Goal: Information Seeking & Learning: Learn about a topic

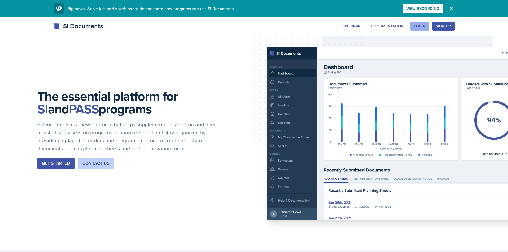
click at [419, 29] on button "Login" at bounding box center [420, 26] width 19 height 9
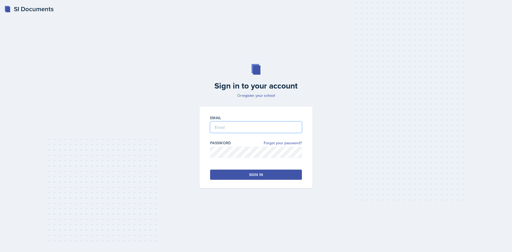
click at [227, 127] on input "email" at bounding box center [256, 127] width 92 height 11
type input "[PERSON_NAME][EMAIL_ADDRESS][PERSON_NAME][DOMAIN_NAME]"
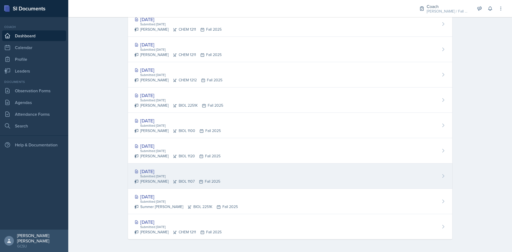
scroll to position [105, 0]
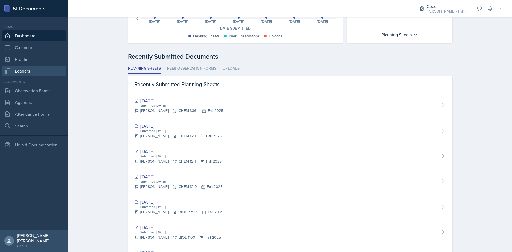
click at [23, 68] on link "Leaders" at bounding box center [34, 71] width 64 height 11
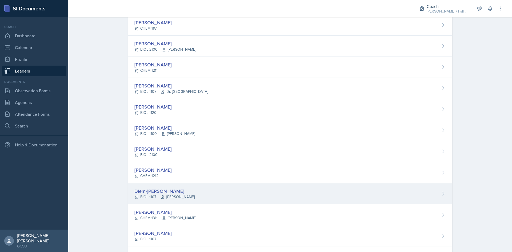
scroll to position [214, 0]
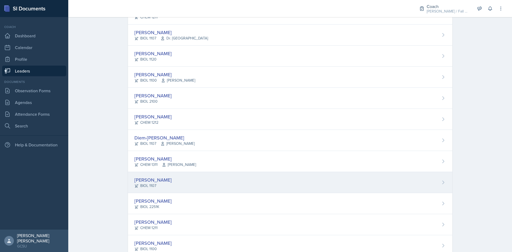
click at [152, 178] on div "[PERSON_NAME]" at bounding box center [153, 179] width 37 height 7
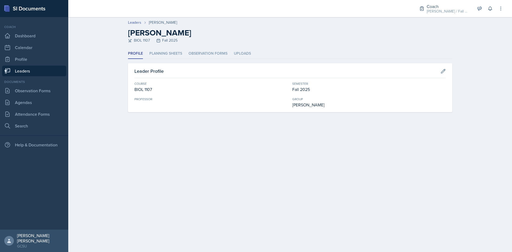
click at [167, 47] on header "Leaders [PERSON_NAME] [PERSON_NAME] BIOL 1107 Fall 2025" at bounding box center [290, 32] width 444 height 31
click at [166, 53] on li "Planning Sheets" at bounding box center [165, 54] width 33 height 10
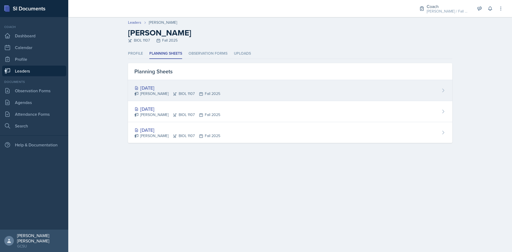
click at [155, 89] on div "[DATE]" at bounding box center [178, 87] width 86 height 7
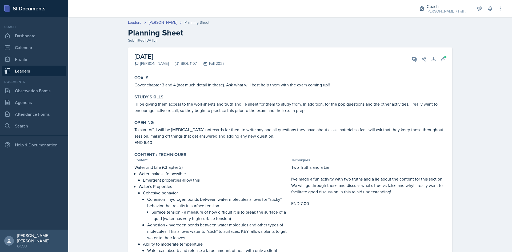
click at [205, 102] on p "I'll be giving them access to the worksheets and truth and lie sheet for them t…" at bounding box center [291, 107] width 312 height 13
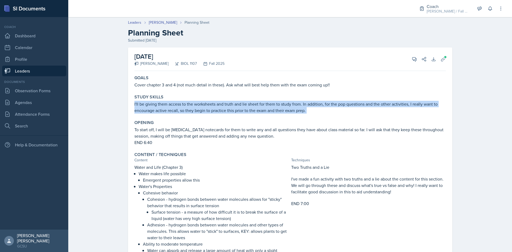
click at [205, 102] on p "I'll be giving them access to the worksheets and truth and lie sheet for them t…" at bounding box center [291, 107] width 312 height 13
click at [216, 114] on div "Study Skills I'll be giving them access to the worksheets and truth and lie she…" at bounding box center [290, 103] width 316 height 23
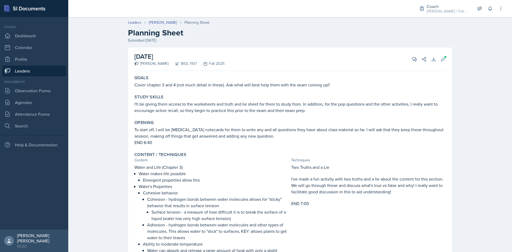
scroll to position [27, 0]
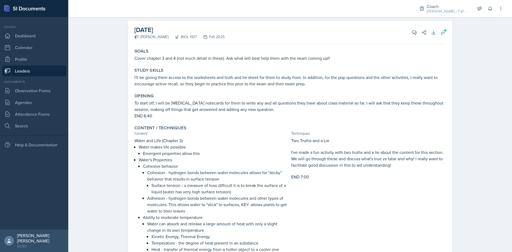
click at [153, 141] on p "Water and Life (Chapter 3)" at bounding box center [212, 140] width 155 height 6
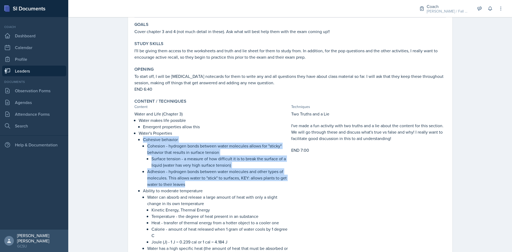
drag, startPoint x: 136, startPoint y: 140, endPoint x: 189, endPoint y: 186, distance: 70.3
click at [188, 187] on li "Cohesive behavior Cohesion - hydrogen bonds between water molecules allows for …" at bounding box center [216, 161] width 146 height 51
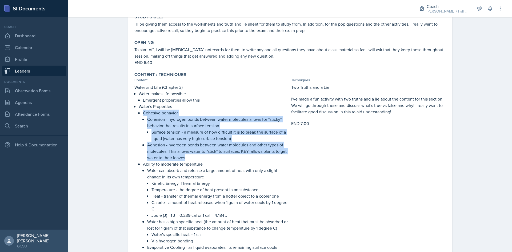
click at [147, 145] on p "Adhesion - hydrogen bonds between water molecules and other types of molecules.…" at bounding box center [218, 151] width 142 height 19
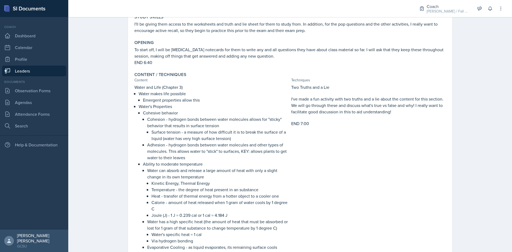
scroll to position [107, 0]
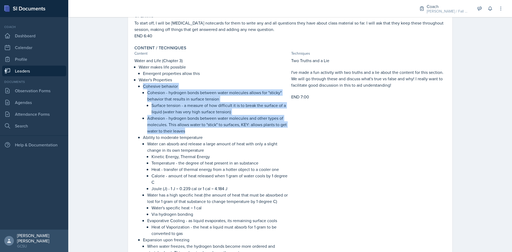
drag, startPoint x: 141, startPoint y: 88, endPoint x: 197, endPoint y: 129, distance: 69.1
click at [197, 129] on li "Cohesive behavior Cohesion - hydrogen bonds between water molecules allows for …" at bounding box center [216, 108] width 146 height 51
click at [197, 129] on p "Adhesion - hydrogen bonds between water molecules and other types of molecules.…" at bounding box center [218, 124] width 142 height 19
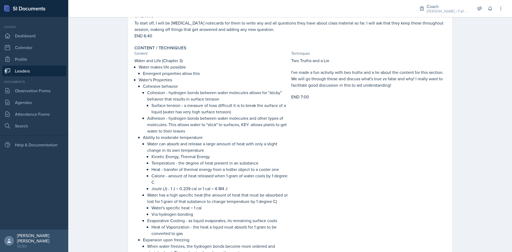
scroll to position [133, 0]
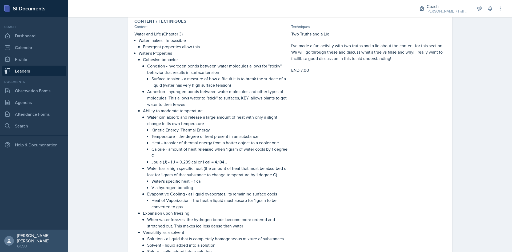
click at [226, 161] on p "Joule (J) - 1 J = 0.239 cal or 1 cal = 4.184 J" at bounding box center [221, 162] width 138 height 6
drag, startPoint x: 225, startPoint y: 161, endPoint x: 150, endPoint y: 161, distance: 75.5
click at [152, 161] on p "Joule (J) - 1 J = 0.239 cal or 1 cal = 4.184 J" at bounding box center [221, 162] width 138 height 6
drag, startPoint x: 166, startPoint y: 118, endPoint x: 273, endPoint y: 125, distance: 106.9
click at [273, 125] on p "Water can absorb and release a large amount of heat with only a slight change i…" at bounding box center [218, 120] width 142 height 13
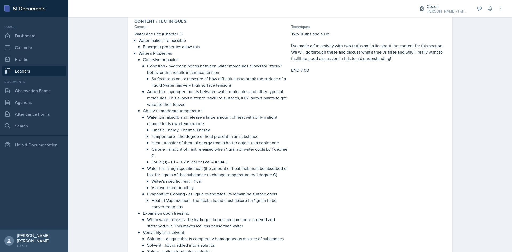
click at [192, 135] on p "Temperature - the degree of heat present in an substance" at bounding box center [221, 136] width 138 height 6
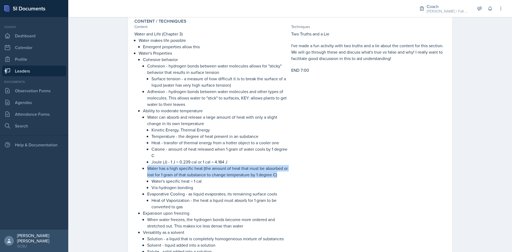
drag, startPoint x: 146, startPoint y: 168, endPoint x: 285, endPoint y: 175, distance: 139.0
click at [285, 175] on p "Water has a high specific heat (the amount of heat that must be absorbed or los…" at bounding box center [218, 171] width 142 height 13
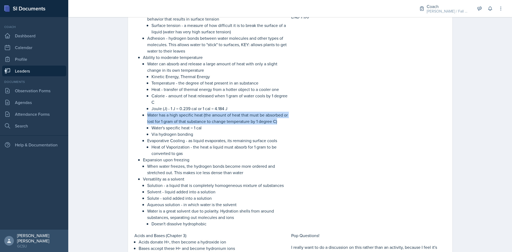
scroll to position [214, 0]
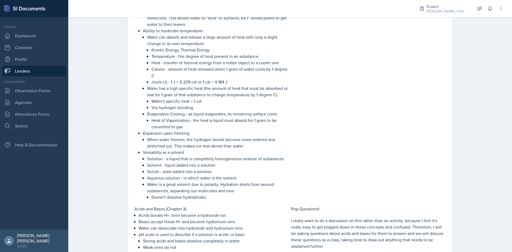
click at [170, 134] on p "Expansion upon freezing" at bounding box center [216, 133] width 146 height 6
click at [217, 146] on p "When water freezes, the hydrogen bonds become more ordered and stretched out. T…" at bounding box center [218, 142] width 142 height 13
click at [222, 136] on p "Expansion upon freezing" at bounding box center [216, 133] width 146 height 6
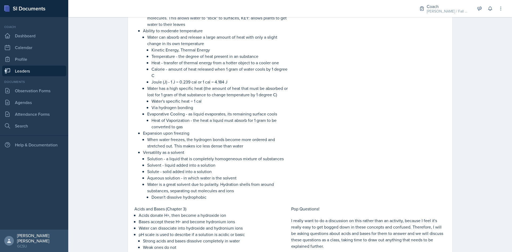
click at [222, 136] on p "Expansion upon freezing" at bounding box center [216, 133] width 146 height 6
click at [222, 144] on p "When water freezes, the hydrogen bonds become more ordered and stretched out. T…" at bounding box center [218, 142] width 142 height 13
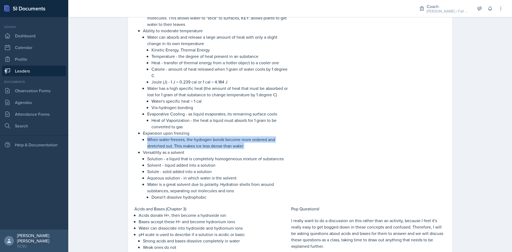
click at [222, 144] on p "When water freezes, the hydrogen bonds become more ordered and stretched out. T…" at bounding box center [218, 142] width 142 height 13
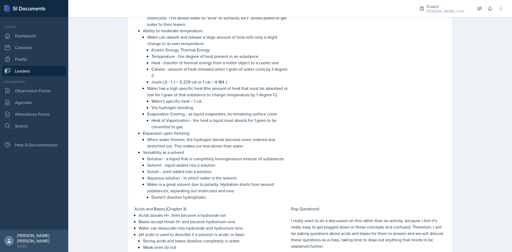
click at [247, 159] on p "Solution - a liquid that is completely homogeneous mixture of substances" at bounding box center [218, 159] width 142 height 6
click at [170, 152] on p "Versatility as a solvent" at bounding box center [216, 152] width 146 height 6
click at [167, 153] on p "Versatility as a solvent" at bounding box center [216, 152] width 146 height 6
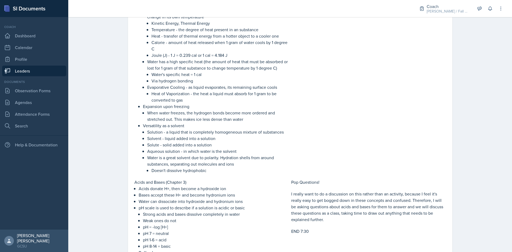
scroll to position [294, 0]
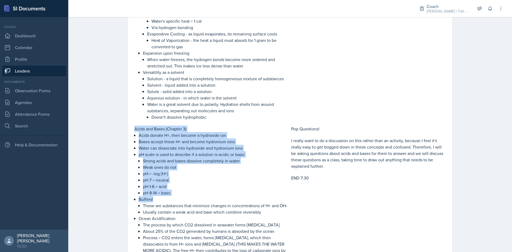
drag, startPoint x: 133, startPoint y: 130, endPoint x: 233, endPoint y: 199, distance: 122.1
click at [236, 200] on div "Acids and Bases (Chapter 3) Acids donate H+, then become a hydroxide ion Bases …" at bounding box center [212, 196] width 155 height 141
click at [233, 197] on p "Buffers!" at bounding box center [214, 199] width 151 height 6
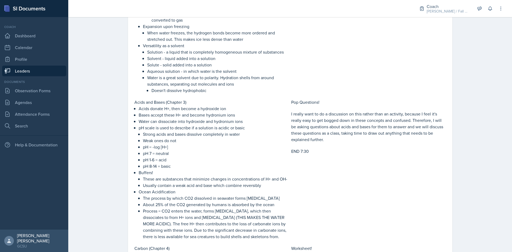
scroll to position [347, 0]
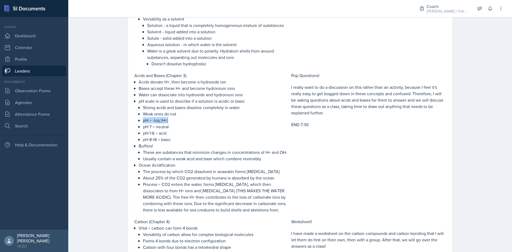
drag, startPoint x: 141, startPoint y: 120, endPoint x: 167, endPoint y: 122, distance: 26.5
click at [167, 122] on p "pH = -log [H+]" at bounding box center [216, 120] width 146 height 6
click at [163, 121] on p "pH = -log [H+]" at bounding box center [216, 120] width 146 height 6
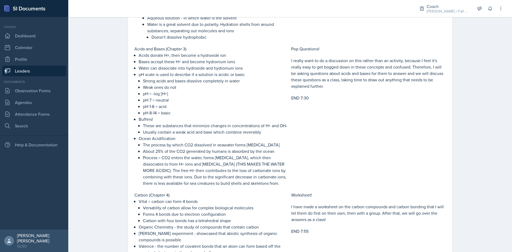
click at [143, 121] on p "Buffers!" at bounding box center [214, 119] width 151 height 6
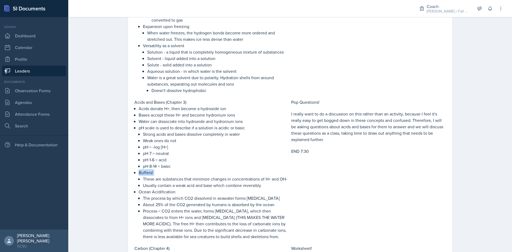
scroll to position [347, 0]
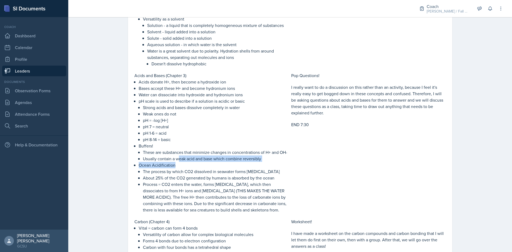
drag, startPoint x: 177, startPoint y: 159, endPoint x: 259, endPoint y: 162, distance: 82.0
click at [259, 162] on ul "Acids donate H+, then become a hydroxide ion Bases accept these H+ and become h…" at bounding box center [214, 146] width 151 height 135
click at [260, 162] on p "Ocean Acidification" at bounding box center [214, 165] width 151 height 6
click at [252, 161] on p "Usually contain a weak acid and base which combine reversibly" at bounding box center [216, 159] width 146 height 6
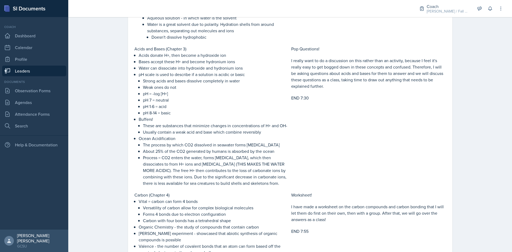
scroll to position [400, 0]
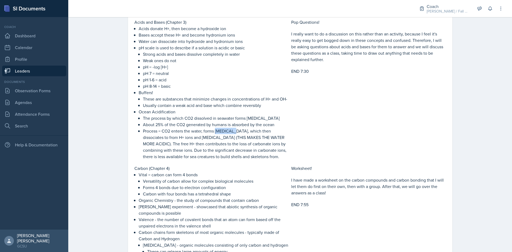
drag, startPoint x: 216, startPoint y: 130, endPoint x: 231, endPoint y: 132, distance: 15.8
click at [231, 132] on p "Process = CO2 enters the water, forms [MEDICAL_DATA], which then dissociates to…" at bounding box center [216, 144] width 146 height 32
drag, startPoint x: 177, startPoint y: 138, endPoint x: 200, endPoint y: 135, distance: 23.1
click at [200, 135] on p "Process = CO2 enters the water, forms [MEDICAL_DATA], which then dissociates to…" at bounding box center [216, 144] width 146 height 32
drag, startPoint x: 201, startPoint y: 137, endPoint x: 201, endPoint y: 155, distance: 17.3
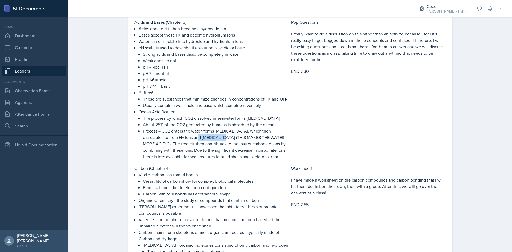
click at [201, 137] on p "Process = CO2 enters the water, forms [MEDICAL_DATA], which then dissociates to…" at bounding box center [216, 144] width 146 height 32
click at [196, 145] on p "Process = CO2 enters the water, forms [MEDICAL_DATA], which then dissociates to…" at bounding box center [216, 144] width 146 height 32
drag, startPoint x: 214, startPoint y: 132, endPoint x: 240, endPoint y: 130, distance: 25.4
click at [240, 130] on p "Process = CO2 enters the water, forms [MEDICAL_DATA], which then dissociates to…" at bounding box center [216, 144] width 146 height 32
click at [227, 131] on p "Process = CO2 enters the water, forms [MEDICAL_DATA], which then dissociates to…" at bounding box center [216, 144] width 146 height 32
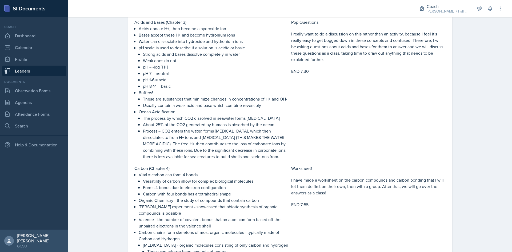
drag, startPoint x: 189, startPoint y: 157, endPoint x: 279, endPoint y: 157, distance: 89.9
click at [279, 157] on p "Process = CO2 enters the water, forms [MEDICAL_DATA], which then dissociates to…" at bounding box center [216, 144] width 146 height 32
click at [256, 158] on p "Process = CO2 enters the water, forms [MEDICAL_DATA], which then dissociates to…" at bounding box center [216, 144] width 146 height 32
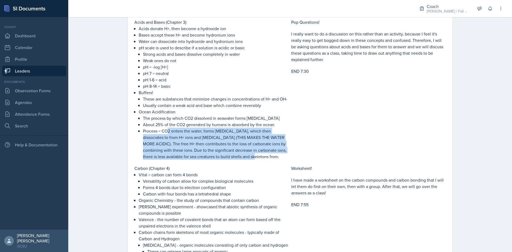
drag, startPoint x: 167, startPoint y: 132, endPoint x: 253, endPoint y: 154, distance: 88.2
click at [253, 154] on p "Process = CO2 enters the water, forms [MEDICAL_DATA], which then dissociates to…" at bounding box center [216, 144] width 146 height 32
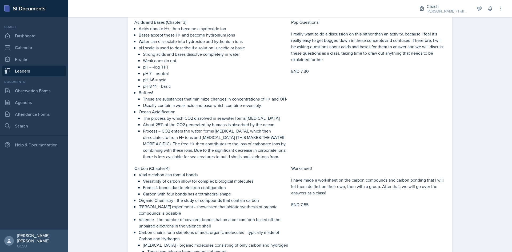
click at [267, 161] on div "Water and Life (Chapter 3) Water makes life possible Emergent properties allow …" at bounding box center [291, 67] width 312 height 606
drag, startPoint x: 161, startPoint y: 132, endPoint x: 284, endPoint y: 160, distance: 126.4
click at [284, 160] on div "Water and Life (Chapter 3) Water makes life possible Emergent properties allow …" at bounding box center [291, 67] width 312 height 606
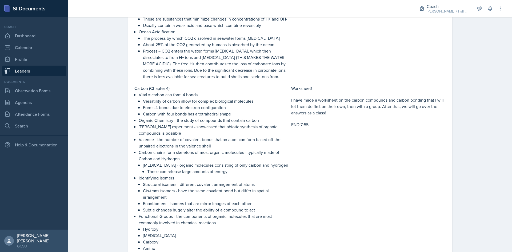
click at [195, 151] on p "Carbon chains form skeletons of most organic molecules - typically made of Carb…" at bounding box center [214, 155] width 151 height 13
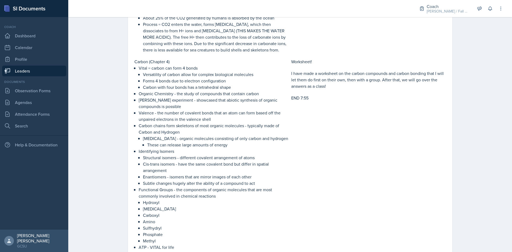
click at [152, 177] on p "Enantiomers - isomers that are mirror images of each other" at bounding box center [216, 177] width 146 height 6
click at [153, 177] on p "Enantiomers - isomers that are mirror images of each other" at bounding box center [216, 177] width 146 height 6
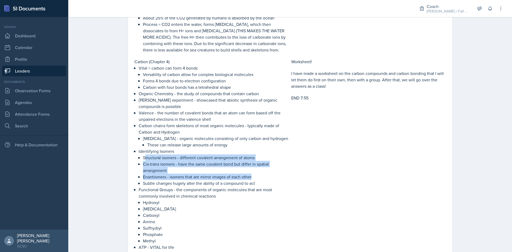
drag, startPoint x: 144, startPoint y: 158, endPoint x: 260, endPoint y: 175, distance: 117.9
click at [260, 175] on ul "Structural isomers - different covalent arrangement of atoms Cis-trans isomers …" at bounding box center [216, 171] width 146 height 32
click at [143, 159] on p "Structural isomers - different covalent arrangement of atoms" at bounding box center [216, 158] width 146 height 6
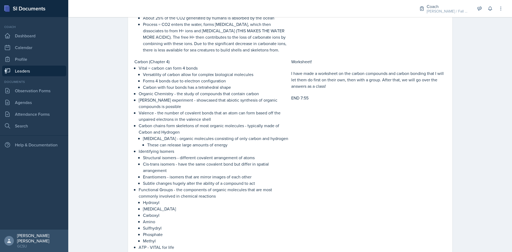
click at [143, 159] on p "Structural isomers - different covalent arrangement of atoms" at bounding box center [216, 158] width 146 height 6
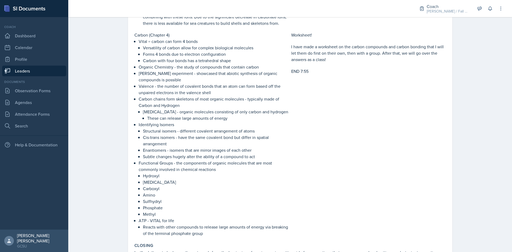
click at [155, 175] on p "Hydroxyl" at bounding box center [216, 176] width 146 height 6
click at [199, 188] on p "Carboxyl" at bounding box center [216, 188] width 146 height 6
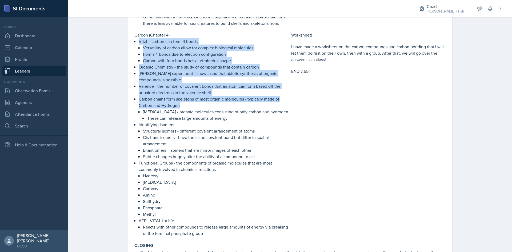
drag, startPoint x: 137, startPoint y: 42, endPoint x: 181, endPoint y: 108, distance: 79.5
click at [181, 108] on ul "Vital = carbon can form 4 bonds Versatility of carbon allow for complex biologi…" at bounding box center [214, 137] width 151 height 199
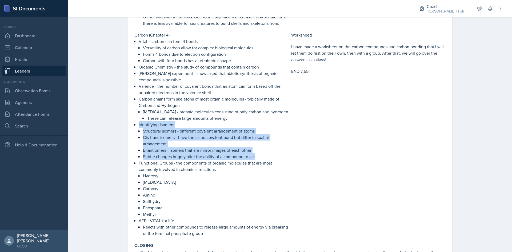
drag, startPoint x: 136, startPoint y: 125, endPoint x: 258, endPoint y: 157, distance: 125.8
click at [258, 157] on div "Carbon (Chapter 4) Vital = carbon can form 4 bonds Versatility of carbon allow …" at bounding box center [212, 134] width 155 height 205
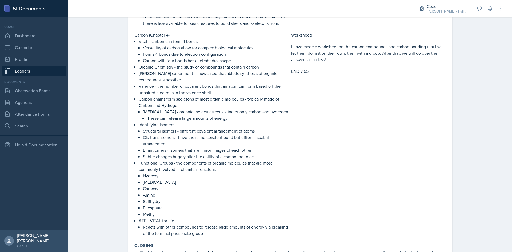
click at [142, 163] on p "Functional Groups - the components of organic molecules that are most commonly …" at bounding box center [214, 166] width 151 height 13
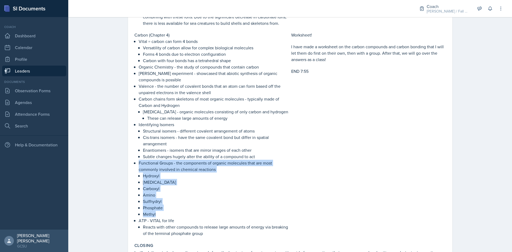
drag, startPoint x: 140, startPoint y: 169, endPoint x: 171, endPoint y: 216, distance: 56.9
click at [171, 216] on div "Carbon (Chapter 4) Vital = carbon can form 4 bonds Versatility of carbon allow …" at bounding box center [212, 134] width 155 height 205
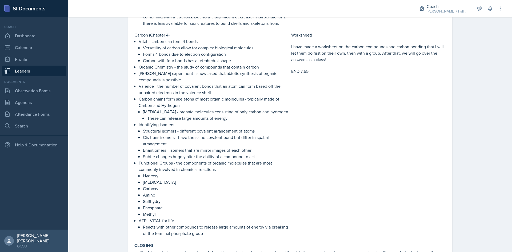
drag, startPoint x: 136, startPoint y: 57, endPoint x: 135, endPoint y: 46, distance: 10.8
click at [143, 56] on li "Forms 4 bonds due to electron configuration" at bounding box center [216, 54] width 146 height 6
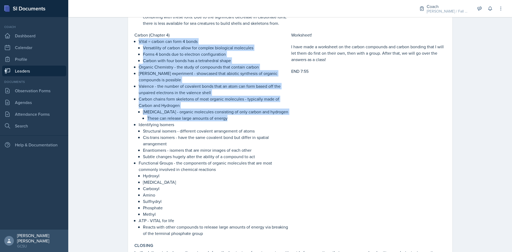
drag, startPoint x: 137, startPoint y: 41, endPoint x: 250, endPoint y: 115, distance: 135.4
click at [248, 116] on ul "Vital = carbon can form 4 bonds Versatility of carbon allow for complex biologi…" at bounding box center [214, 137] width 151 height 199
click at [188, 92] on p "Valence - the number of covalent bonds that an atom can form based off the unpa…" at bounding box center [214, 89] width 151 height 13
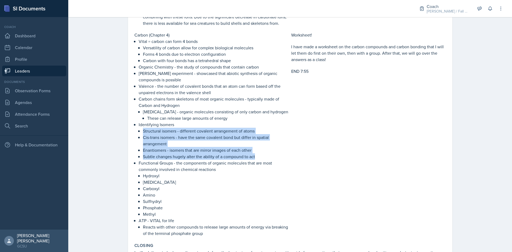
drag, startPoint x: 141, startPoint y: 129, endPoint x: 257, endPoint y: 155, distance: 118.3
click at [257, 155] on ul "Structural isomers - different covalent arrangement of atoms Cis-trans isomers …" at bounding box center [216, 144] width 146 height 32
click at [181, 148] on p "Enantiomers - isomers that are mirror images of each other" at bounding box center [216, 150] width 146 height 6
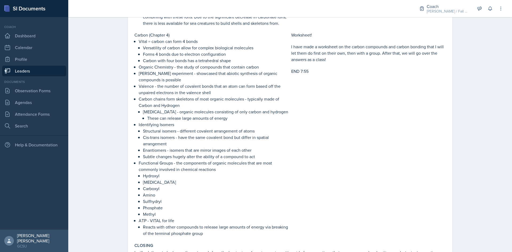
click at [152, 150] on p "Enantiomers - isomers that are mirror images of each other" at bounding box center [216, 150] width 146 height 6
click at [153, 151] on p "Enantiomers - isomers that are mirror images of each other" at bounding box center [216, 150] width 146 height 6
click at [152, 151] on p "Enantiomers - isomers that are mirror images of each other" at bounding box center [216, 150] width 146 height 6
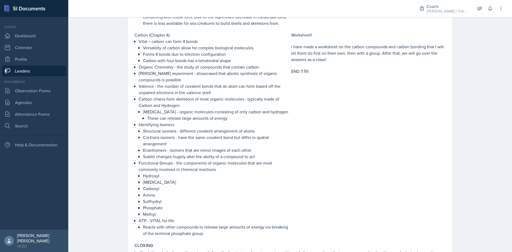
click at [147, 159] on p "Subtle changes hugely alter the ability of a compound to act" at bounding box center [216, 156] width 146 height 6
click at [294, 195] on div "Worksheet! I have made a worksheet on the carbon compounds and carbon bonding t…" at bounding box center [368, 134] width 155 height 205
drag, startPoint x: 141, startPoint y: 176, endPoint x: 160, endPoint y: 213, distance: 41.4
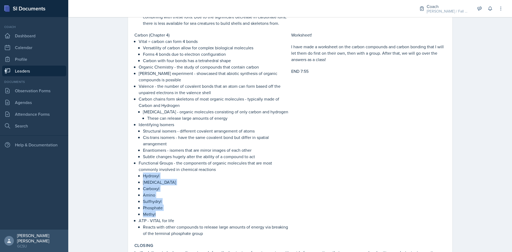
click at [160, 213] on li "Functional Groups - the components of organic molecules that are most commonly …" at bounding box center [214, 189] width 151 height 58
click at [157, 210] on p "Phosphate" at bounding box center [216, 208] width 146 height 6
drag, startPoint x: 140, startPoint y: 177, endPoint x: 175, endPoint y: 214, distance: 51.2
click at [175, 214] on li "Functional Groups - the components of organic molecules that are most commonly …" at bounding box center [214, 189] width 151 height 58
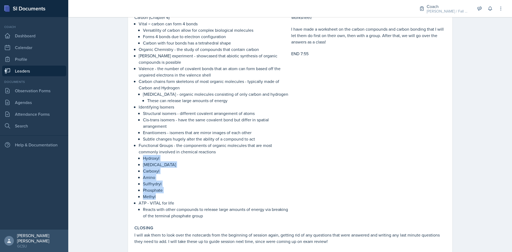
scroll to position [498, 0]
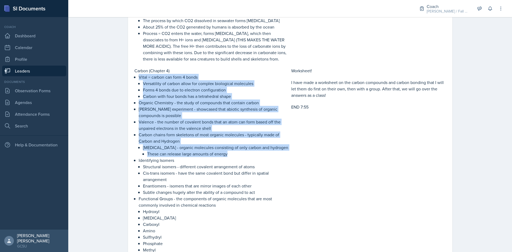
drag, startPoint x: 137, startPoint y: 77, endPoint x: 239, endPoint y: 152, distance: 126.2
click at [239, 152] on ul "Vital = carbon can form 4 bonds Versatility of carbon allow for complex biologi…" at bounding box center [214, 173] width 151 height 199
click at [239, 152] on p "These can release large amounts of energy" at bounding box center [218, 154] width 142 height 6
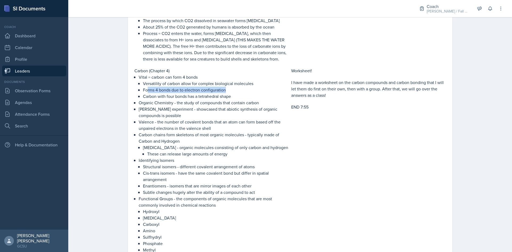
drag, startPoint x: 147, startPoint y: 89, endPoint x: 226, endPoint y: 88, distance: 79.0
click at [226, 88] on p "Forms 4 bonds due to electron configuration" at bounding box center [216, 90] width 146 height 6
click at [154, 90] on p "Forms 4 bonds due to electron configuration" at bounding box center [216, 90] width 146 height 6
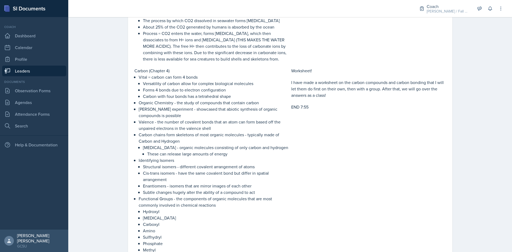
click at [184, 95] on p "Carbon with four bonds has a tetrahedral shape" at bounding box center [216, 96] width 146 height 6
click at [168, 110] on p "[PERSON_NAME] experiment - showcased that abiotic synthesis of organic compound…" at bounding box center [214, 112] width 151 height 13
click at [182, 109] on p "[PERSON_NAME] experiment - showcased that abiotic synthesis of organic compound…" at bounding box center [214, 112] width 151 height 13
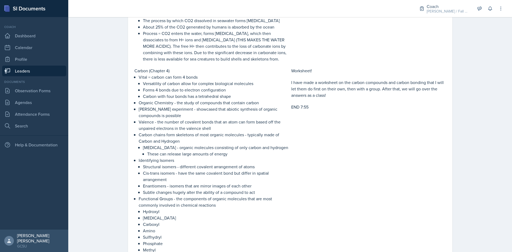
click at [241, 108] on p "[PERSON_NAME] experiment - showcased that abiotic synthesis of organic compound…" at bounding box center [214, 112] width 151 height 13
click at [242, 108] on p "[PERSON_NAME] experiment - showcased that abiotic synthesis of organic compound…" at bounding box center [214, 112] width 151 height 13
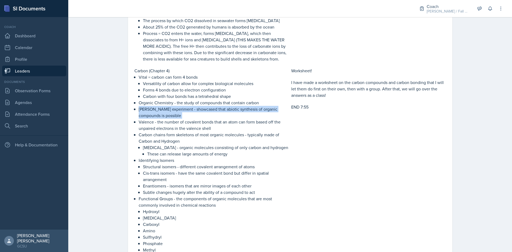
drag, startPoint x: 242, startPoint y: 108, endPoint x: 171, endPoint y: 107, distance: 71.0
click at [234, 108] on p "[PERSON_NAME] experiment - showcased that abiotic synthesis of organic compound…" at bounding box center [214, 112] width 151 height 13
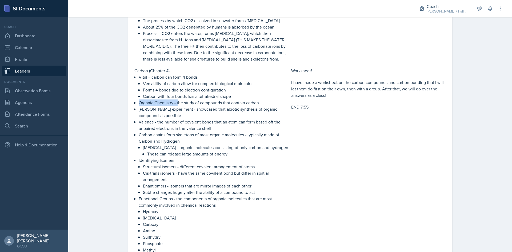
drag, startPoint x: 137, startPoint y: 102, endPoint x: 176, endPoint y: 103, distance: 39.5
click at [176, 103] on p "Organic Chemistry - the study of compounds that contain carbon" at bounding box center [214, 103] width 151 height 6
click at [196, 114] on p "[PERSON_NAME] experiment - showcased that abiotic synthesis of organic compound…" at bounding box center [214, 112] width 151 height 13
drag, startPoint x: 138, startPoint y: 109, endPoint x: 158, endPoint y: 111, distance: 20.1
click at [157, 111] on p "[PERSON_NAME] experiment - showcased that abiotic synthesis of organic compound…" at bounding box center [214, 112] width 151 height 13
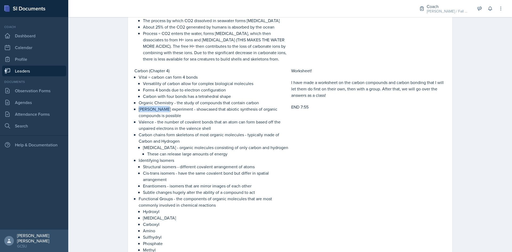
click at [158, 111] on p "[PERSON_NAME] experiment - showcased that abiotic synthesis of organic compound…" at bounding box center [214, 112] width 151 height 13
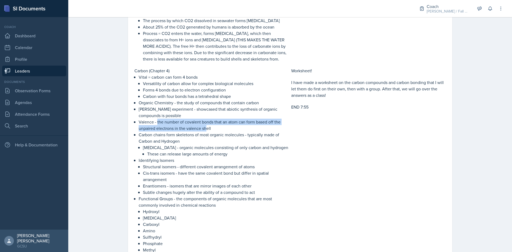
drag, startPoint x: 156, startPoint y: 122, endPoint x: 204, endPoint y: 127, distance: 48.9
click at [204, 127] on p "Valence - the number of covalent bonds that an atom can form based off the unpa…" at bounding box center [214, 125] width 151 height 13
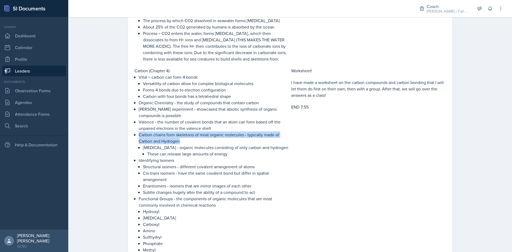
drag, startPoint x: 137, startPoint y: 135, endPoint x: 217, endPoint y: 142, distance: 80.4
click at [217, 142] on p "Carbon chains form skeletons of most organic molecules - typically made of Carb…" at bounding box center [214, 138] width 151 height 13
click at [202, 133] on p "Carbon chains form skeletons of most organic molecules - typically made of Carb…" at bounding box center [214, 138] width 151 height 13
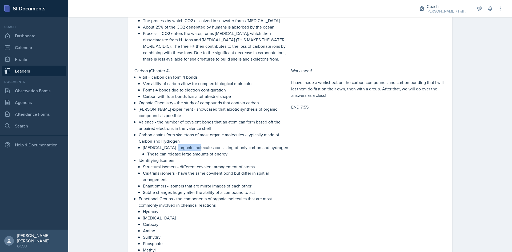
drag, startPoint x: 172, startPoint y: 148, endPoint x: 198, endPoint y: 148, distance: 25.9
click at [198, 148] on p "[MEDICAL_DATA] - organic molecules consisting of only carbon and hydrogen" at bounding box center [216, 147] width 146 height 6
click at [199, 148] on p "[MEDICAL_DATA] - organic molecules consisting of only carbon and hydrogen" at bounding box center [216, 147] width 146 height 6
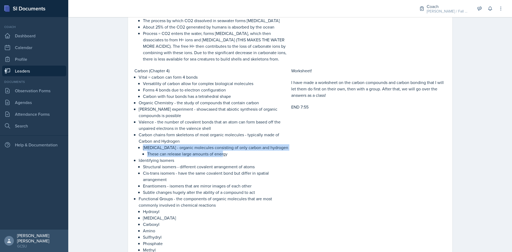
drag, startPoint x: 141, startPoint y: 148, endPoint x: 235, endPoint y: 160, distance: 93.9
click at [226, 157] on li "[MEDICAL_DATA] - organic molecules consisting of only carbon and hydrogen These…" at bounding box center [216, 150] width 146 height 13
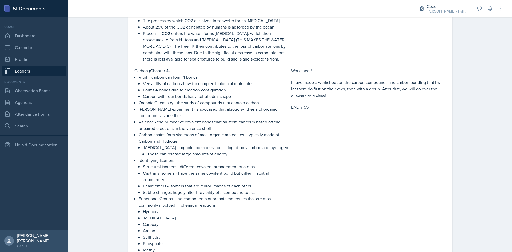
click at [235, 160] on p "Identifying Isomers" at bounding box center [214, 160] width 151 height 6
click at [196, 156] on p "These can release large amounts of energy" at bounding box center [218, 154] width 142 height 6
click at [196, 155] on p "These can release large amounts of energy" at bounding box center [218, 154] width 142 height 6
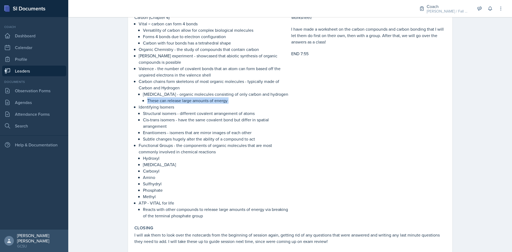
scroll to position [578, 0]
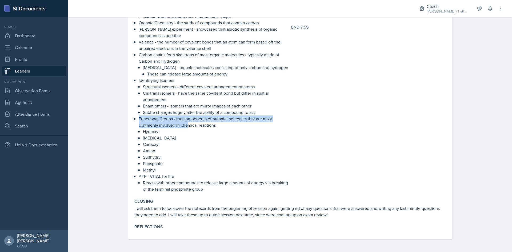
drag, startPoint x: 137, startPoint y: 118, endPoint x: 185, endPoint y: 124, distance: 47.6
click at [185, 124] on p "Functional Groups - the components of organic molecules that are most commonly …" at bounding box center [214, 122] width 151 height 13
click at [209, 124] on p "Functional Groups - the components of organic molecules that are most commonly …" at bounding box center [214, 122] width 151 height 13
drag, startPoint x: 137, startPoint y: 120, endPoint x: 222, endPoint y: 124, distance: 84.4
click at [222, 124] on p "Functional Groups - the components of organic molecules that are most commonly …" at bounding box center [214, 122] width 151 height 13
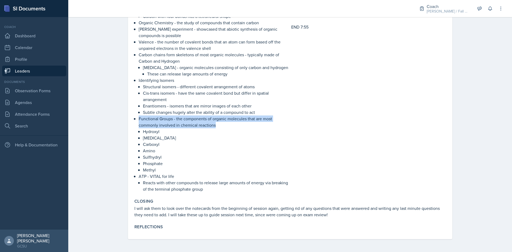
click at [222, 124] on p "Functional Groups - the components of organic molecules that are most commonly …" at bounding box center [214, 122] width 151 height 13
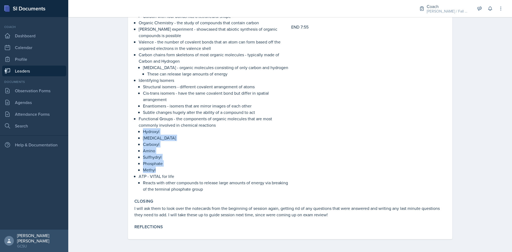
drag, startPoint x: 141, startPoint y: 132, endPoint x: 154, endPoint y: 171, distance: 41.0
click at [154, 171] on ul "Hydroxyl [MEDICAL_DATA] Carboxyl Amino Sulfhydryl Phosphate Methyl" at bounding box center [216, 150] width 146 height 45
click at [154, 130] on p "Hydroxyl" at bounding box center [216, 131] width 146 height 6
drag, startPoint x: 142, startPoint y: 133, endPoint x: 167, endPoint y: 169, distance: 43.9
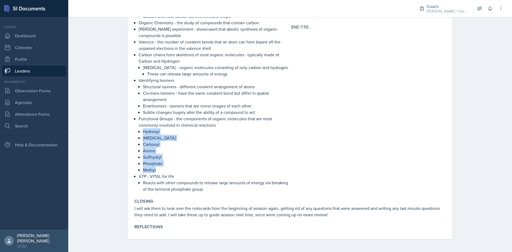
click at [167, 169] on ul "Hydroxyl [MEDICAL_DATA] Carboxyl Amino Sulfhydryl Phosphate Methyl" at bounding box center [216, 150] width 146 height 45
click at [143, 132] on p "Hydroxyl" at bounding box center [216, 131] width 146 height 6
drag, startPoint x: 141, startPoint y: 132, endPoint x: 167, endPoint y: 170, distance: 45.6
click at [167, 170] on ul "Hydroxyl [MEDICAL_DATA] Carboxyl Amino Sulfhydryl Phosphate Methyl" at bounding box center [216, 150] width 146 height 45
click at [153, 133] on p "Hydroxyl" at bounding box center [216, 131] width 146 height 6
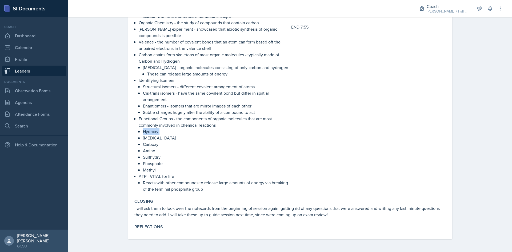
click at [153, 133] on p "Hydroxyl" at bounding box center [216, 131] width 146 height 6
drag, startPoint x: 144, startPoint y: 144, endPoint x: 177, endPoint y: 139, distance: 33.2
click at [177, 139] on ul "Hydroxyl [MEDICAL_DATA] Carboxyl Amino Sulfhydryl Phosphate Methyl" at bounding box center [216, 150] width 146 height 45
click at [150, 142] on p "Carboxyl" at bounding box center [216, 144] width 146 height 6
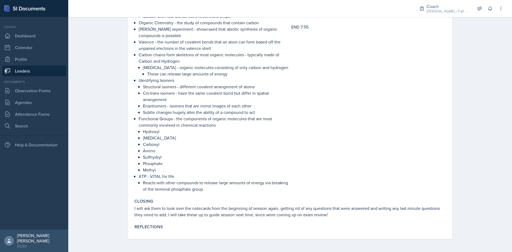
click at [150, 139] on p "[MEDICAL_DATA]" at bounding box center [216, 138] width 146 height 6
click at [151, 139] on p "[MEDICAL_DATA]" at bounding box center [216, 138] width 146 height 6
click at [152, 146] on p "Carboxyl" at bounding box center [216, 144] width 146 height 6
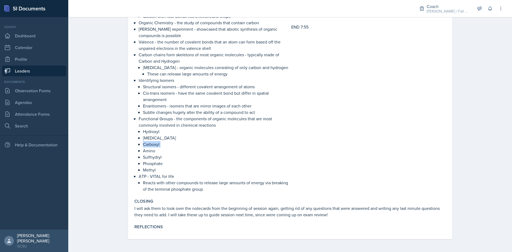
click at [152, 146] on p "Carboxyl" at bounding box center [216, 144] width 146 height 6
click at [149, 151] on p "Amino" at bounding box center [216, 151] width 146 height 6
click at [153, 159] on p "Sulfhydryl" at bounding box center [216, 157] width 146 height 6
drag, startPoint x: 149, startPoint y: 129, endPoint x: 153, endPoint y: 131, distance: 5.1
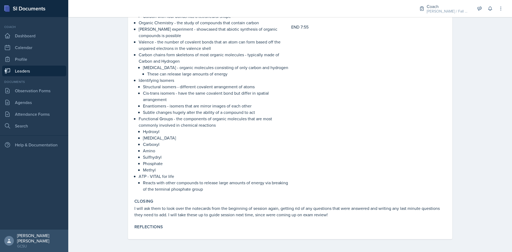
click at [153, 131] on p "Hydroxyl" at bounding box center [216, 131] width 146 height 6
click at [143, 140] on p "[MEDICAL_DATA]" at bounding box center [216, 138] width 146 height 6
click at [146, 143] on p "Carboxyl" at bounding box center [216, 144] width 146 height 6
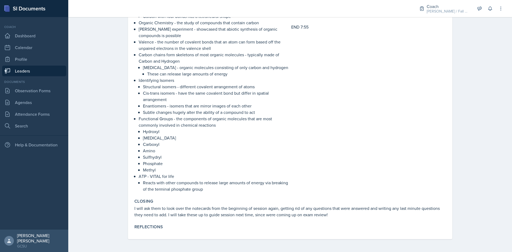
click at [147, 150] on p "Amino" at bounding box center [216, 151] width 146 height 6
click at [152, 158] on p "Sulfhydryl" at bounding box center [216, 157] width 146 height 6
click at [216, 158] on p "Sulfhydryl" at bounding box center [216, 157] width 146 height 6
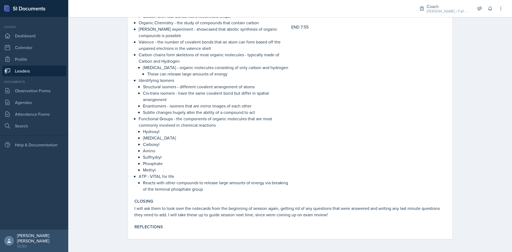
click at [149, 165] on p "Phosphate" at bounding box center [216, 163] width 146 height 6
click at [143, 173] on p "Methyl" at bounding box center [216, 170] width 146 height 6
click at [143, 172] on p "Methyl" at bounding box center [216, 170] width 146 height 6
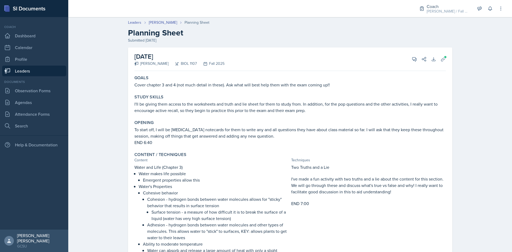
scroll to position [27, 0]
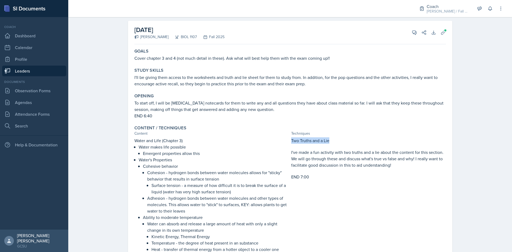
drag, startPoint x: 289, startPoint y: 143, endPoint x: 327, endPoint y: 145, distance: 37.7
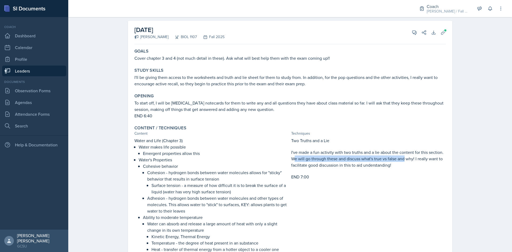
drag, startPoint x: 294, startPoint y: 156, endPoint x: 404, endPoint y: 162, distance: 109.9
click at [404, 162] on p "I've made a fun activity with two truths and a lie about the content for this s…" at bounding box center [368, 158] width 155 height 19
click at [367, 152] on p "I've made a fun activity with two truths and a lie about the content for this s…" at bounding box center [368, 158] width 155 height 19
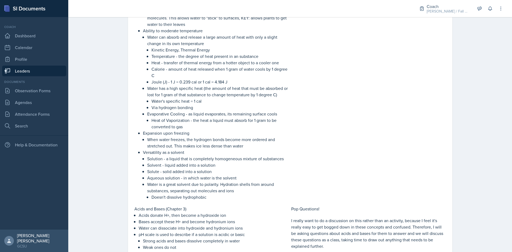
scroll to position [320, 0]
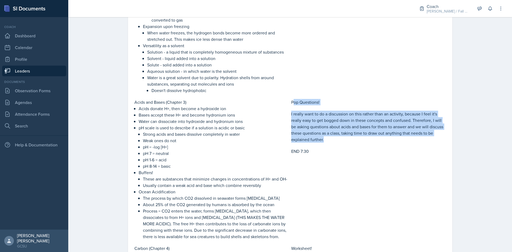
drag, startPoint x: 294, startPoint y: 106, endPoint x: 349, endPoint y: 139, distance: 63.9
click at [349, 139] on div "Pop Questions! I really want to do a discussion on this rather than an activity…" at bounding box center [368, 169] width 155 height 141
click at [349, 139] on p "I really want to do a discussion on this rather than an activity, because I fee…" at bounding box center [368, 127] width 155 height 32
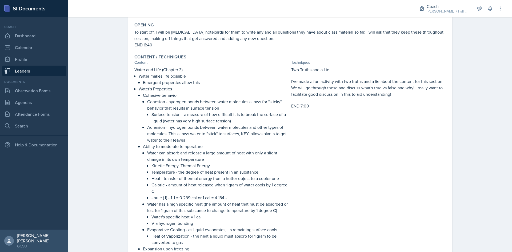
scroll to position [0, 0]
